Goal: Task Accomplishment & Management: Manage account settings

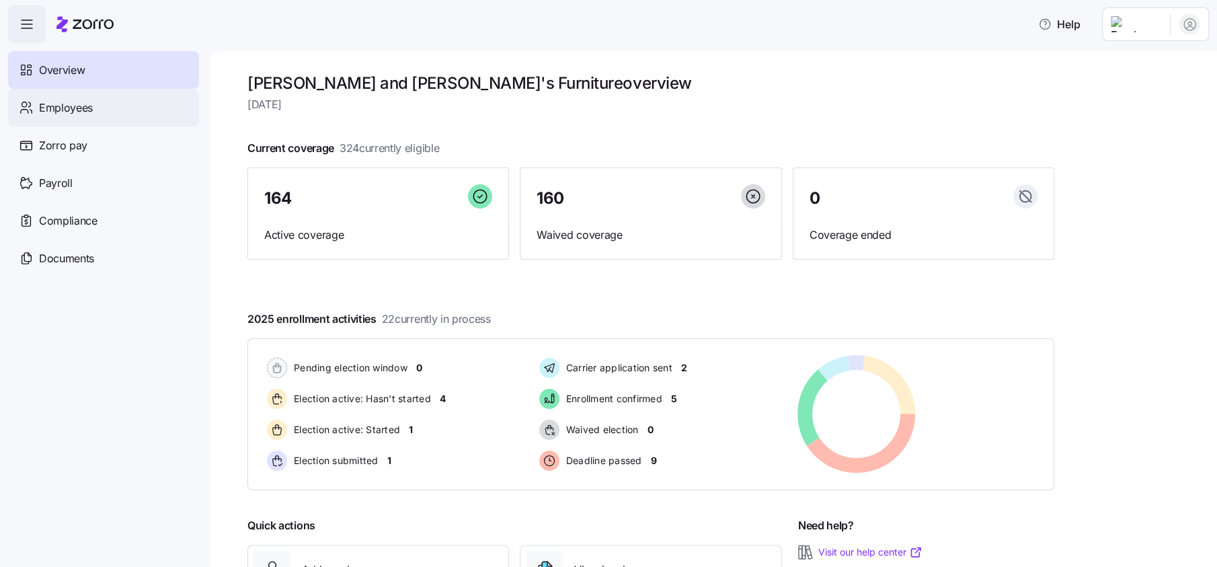
click at [86, 109] on span "Employees" at bounding box center [66, 107] width 54 height 17
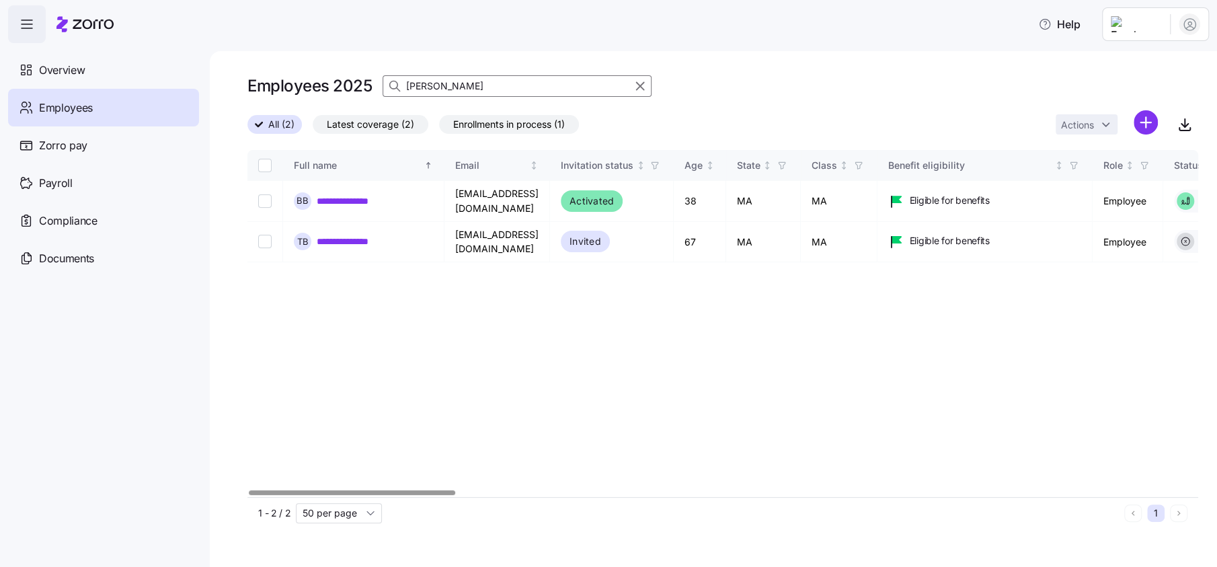
drag, startPoint x: 419, startPoint y: 487, endPoint x: 575, endPoint y: 487, distance: 155.3
click at [581, 487] on div "**********" at bounding box center [722, 323] width 950 height 347
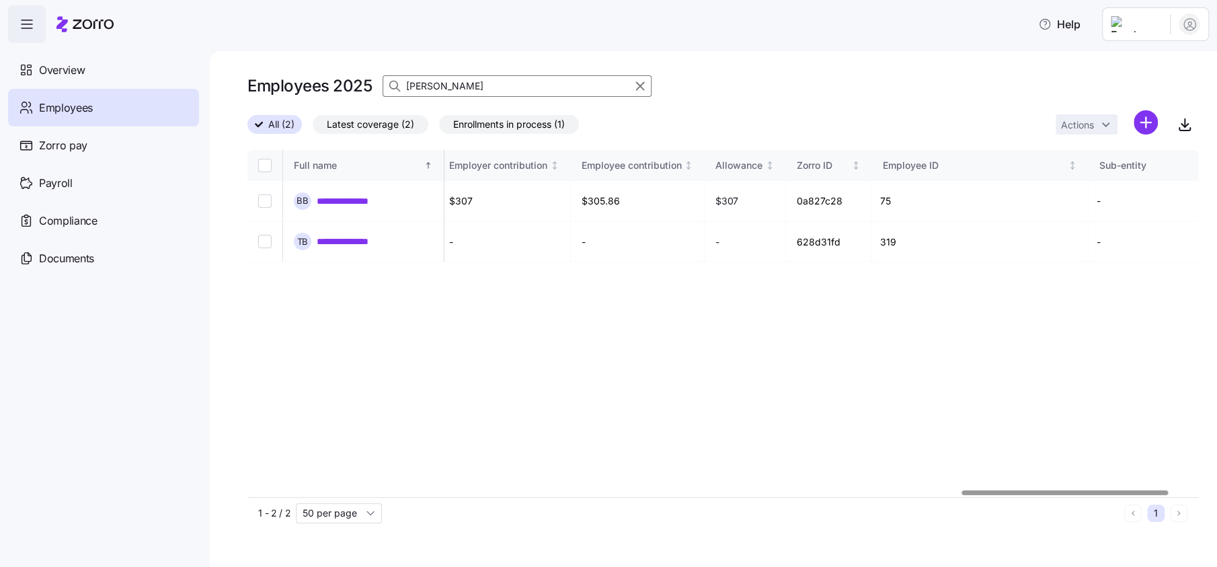
scroll to position [0, 3295]
click at [1149, 490] on div at bounding box center [1067, 492] width 206 height 5
drag, startPoint x: 858, startPoint y: 234, endPoint x: 806, endPoint y: 235, distance: 52.4
click at [806, 235] on td "628d31fd" at bounding box center [817, 242] width 86 height 40
copy td "628d31fd"
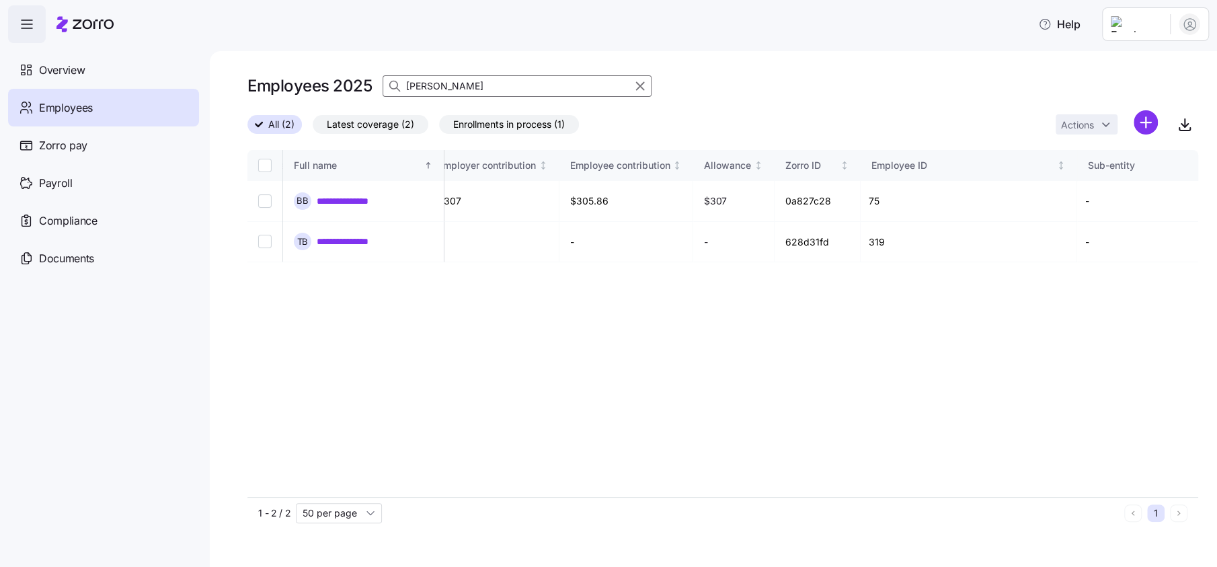
click at [479, 85] on input "[PERSON_NAME]" at bounding box center [516, 86] width 269 height 22
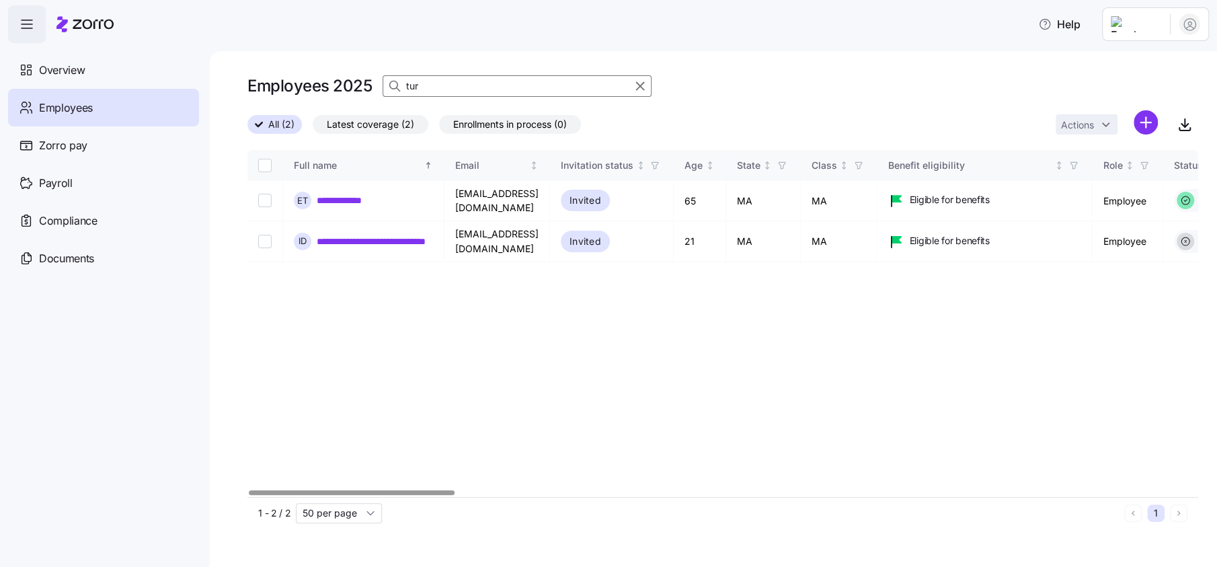
click at [249, 490] on div at bounding box center [351, 492] width 205 height 5
click at [458, 84] on input "tur" at bounding box center [516, 86] width 269 height 22
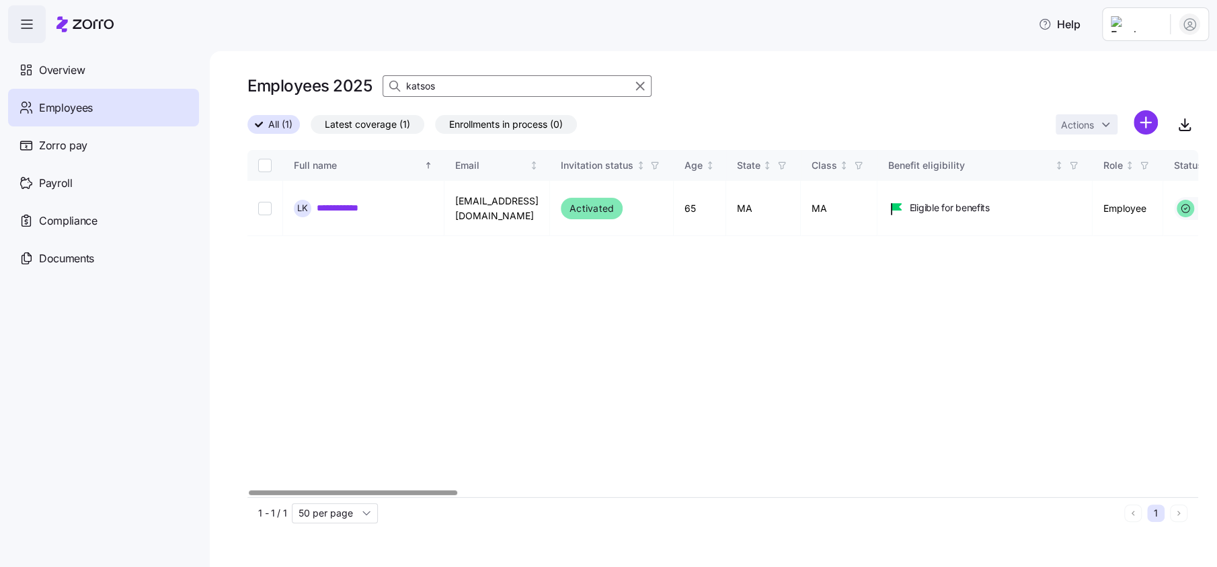
click at [440, 484] on div "**********" at bounding box center [722, 323] width 950 height 347
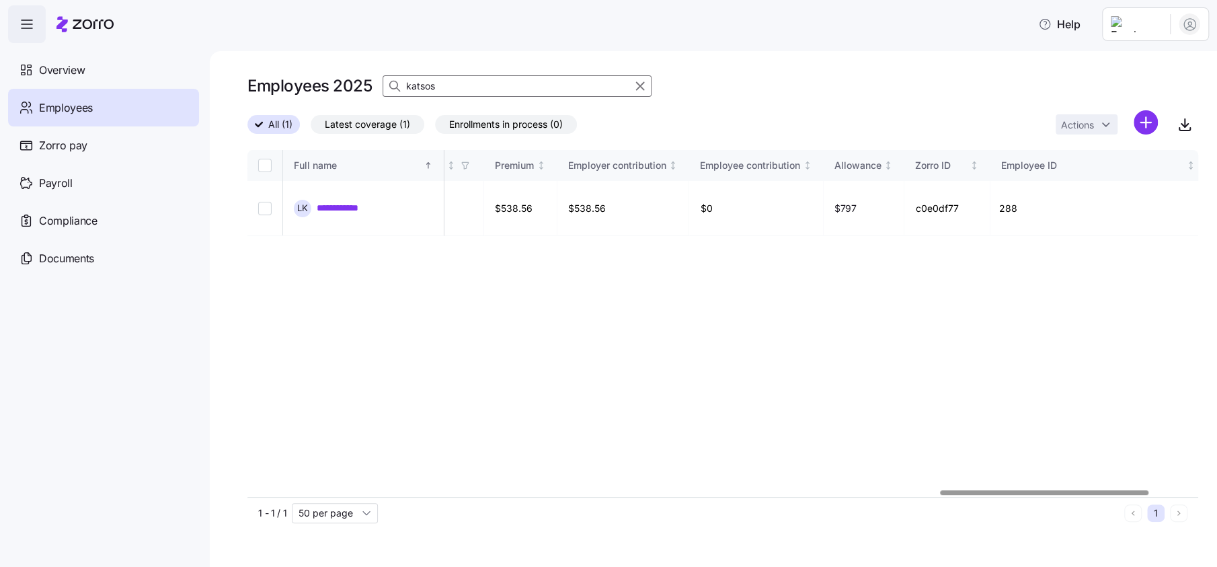
scroll to position [0, 3265]
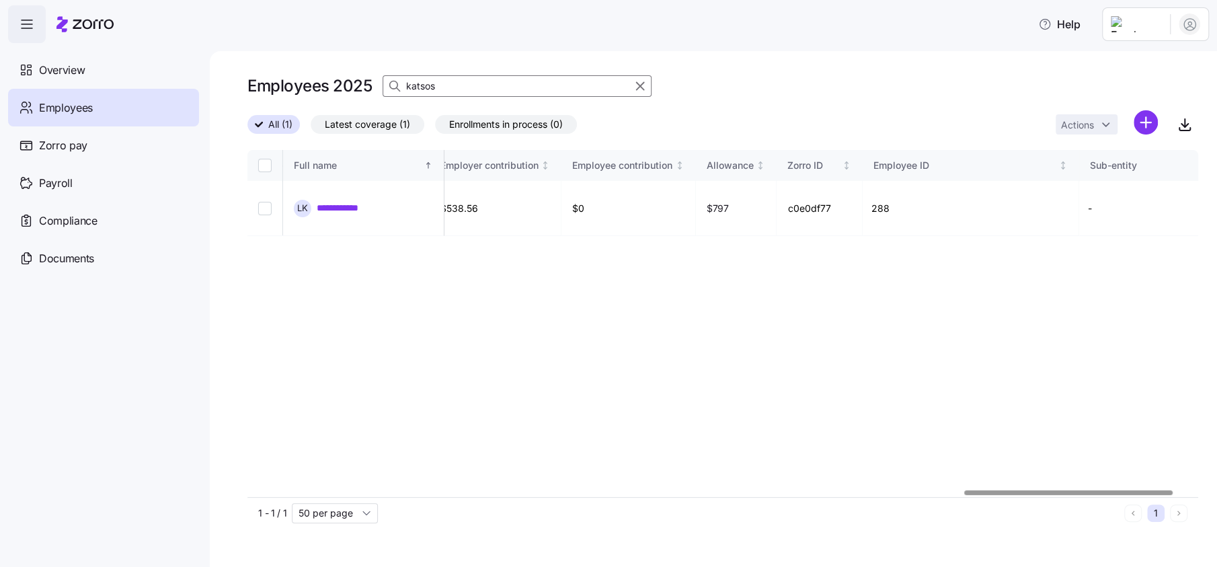
click at [1156, 495] on div at bounding box center [1068, 492] width 208 height 5
click at [453, 86] on input "katsos" at bounding box center [516, 86] width 269 height 22
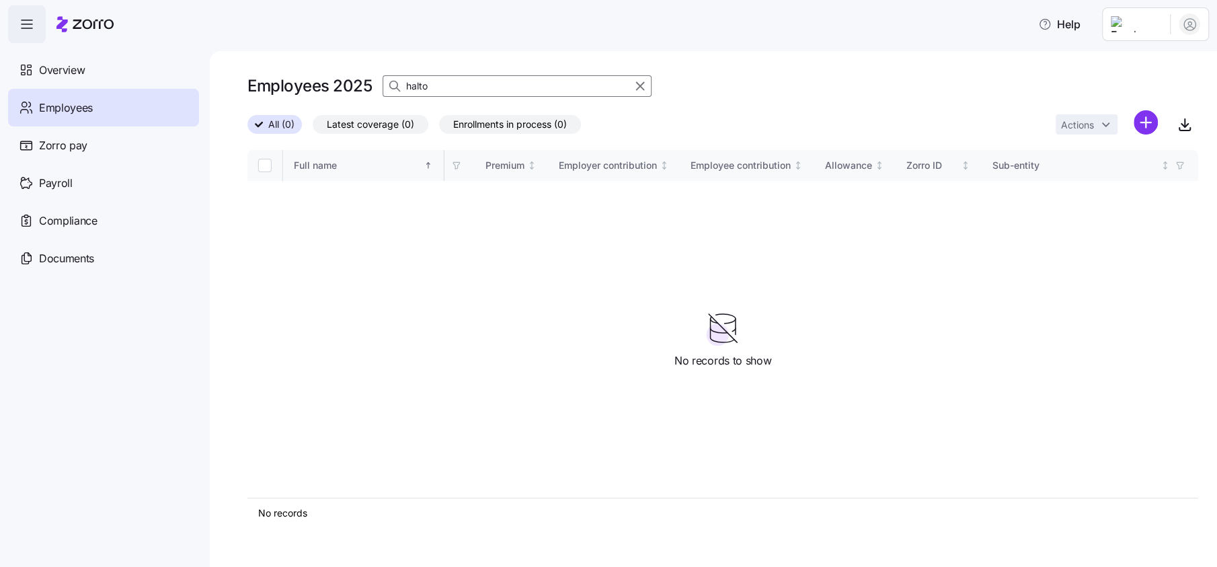
scroll to position [0, 2989]
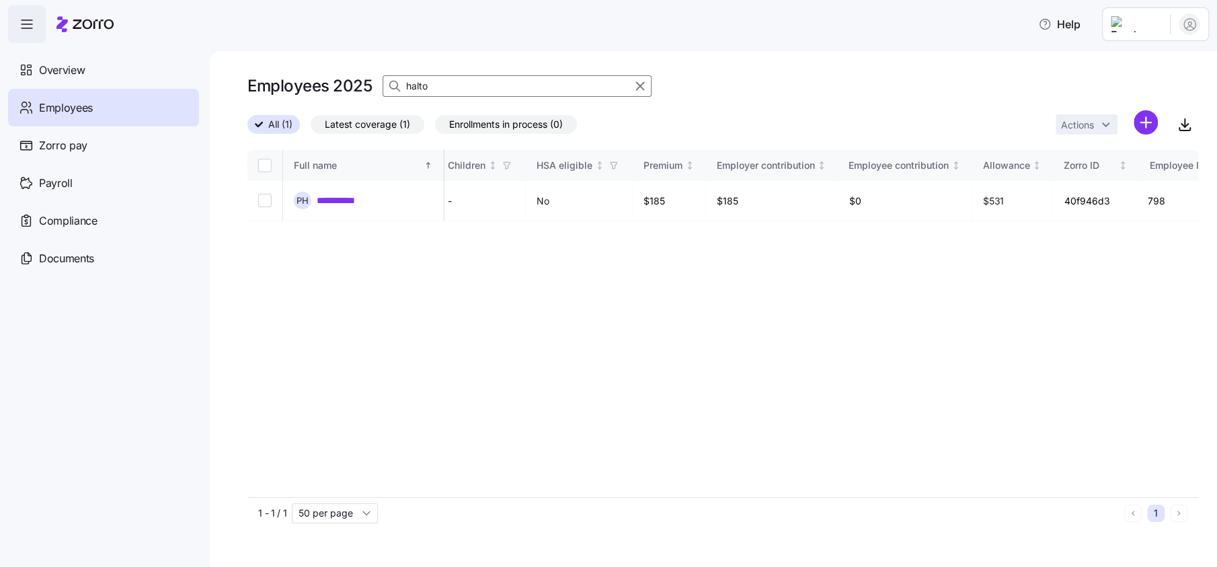
click at [444, 89] on input "halto" at bounding box center [516, 86] width 269 height 22
type input "halto"
click at [66, 19] on icon at bounding box center [61, 23] width 11 height 15
